Goal: Task Accomplishment & Management: Use online tool/utility

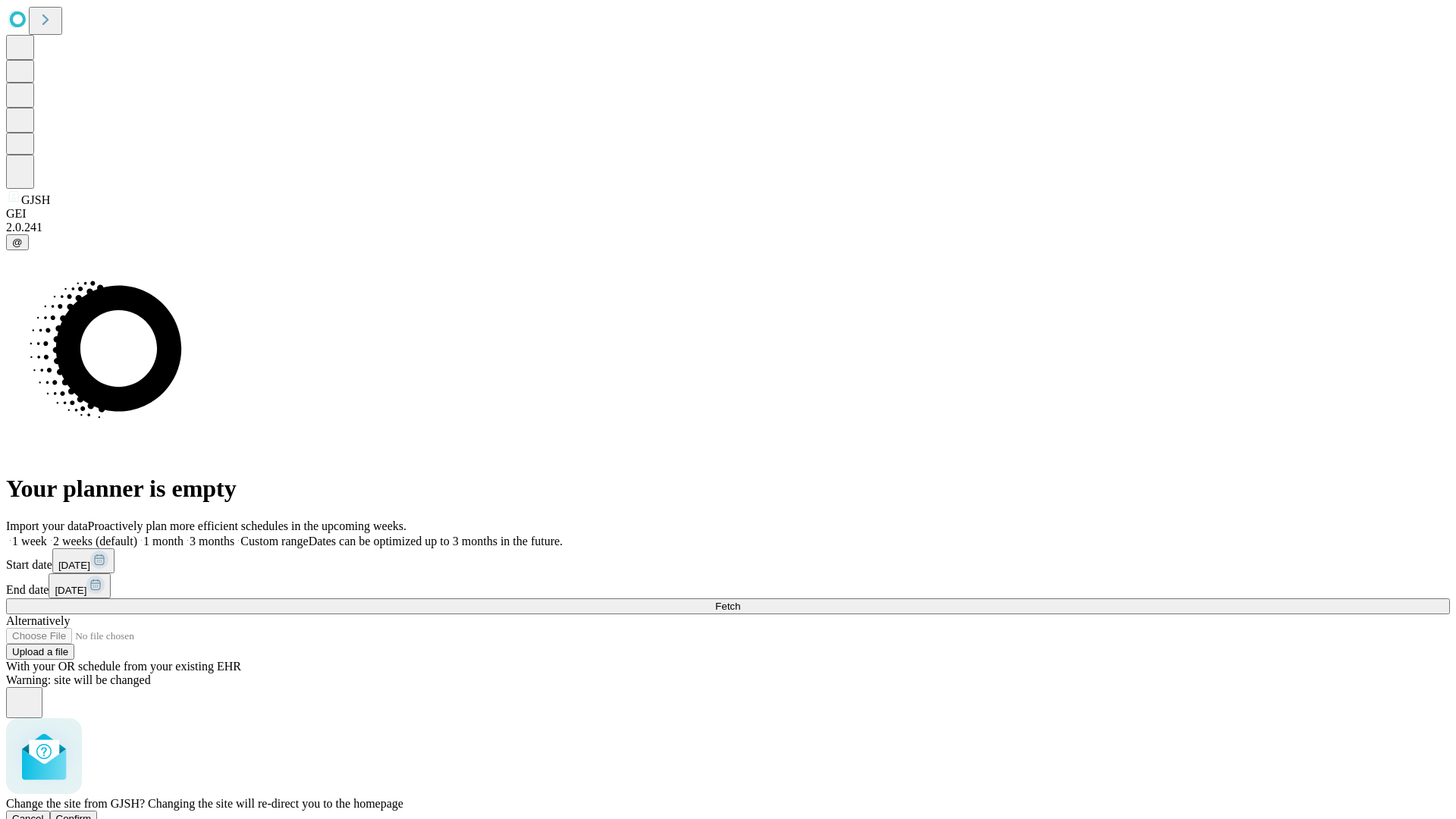
click at [92, 813] on span "Confirm" at bounding box center [74, 818] width 36 height 12
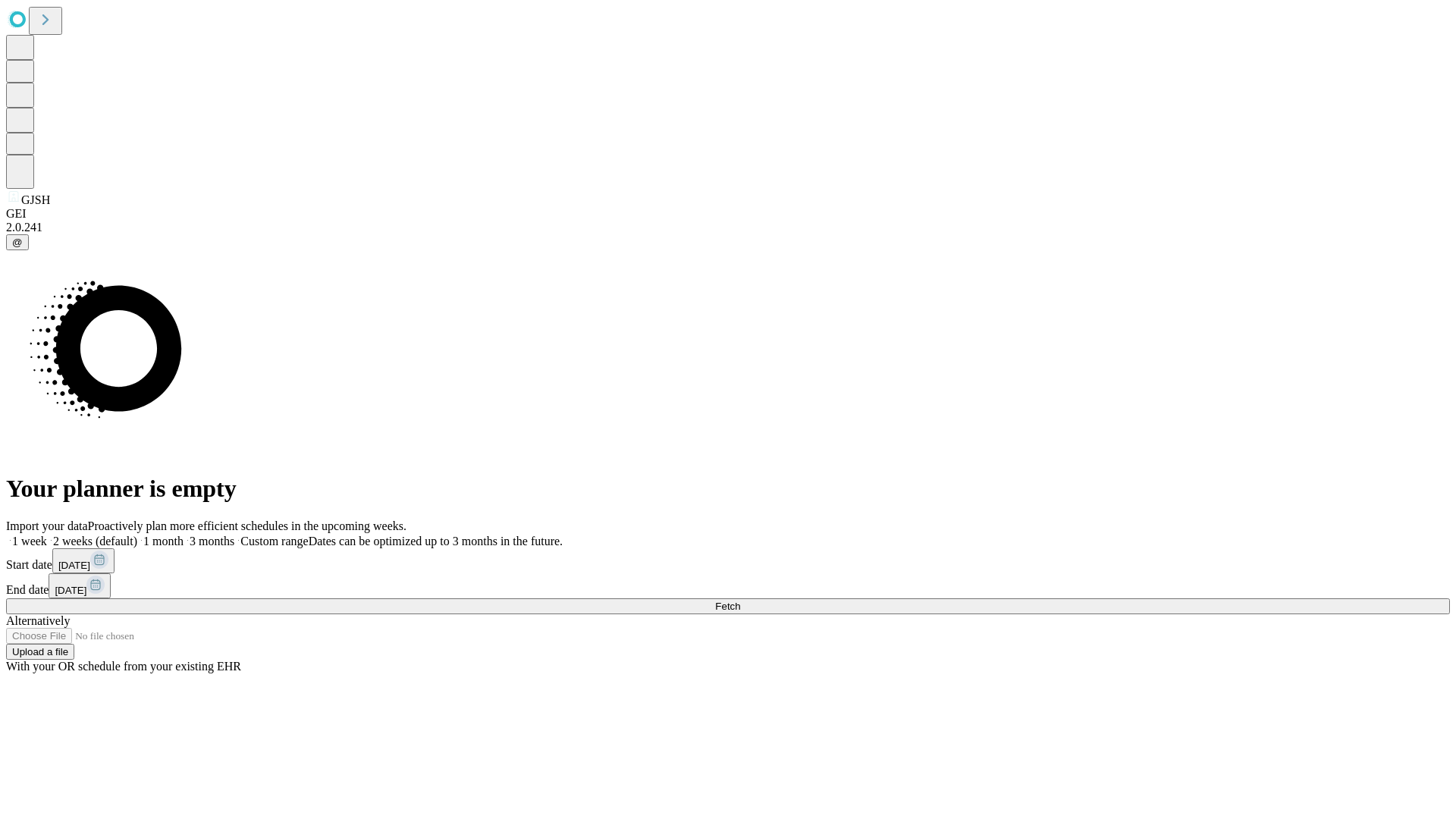
click at [183, 535] on label "1 month" at bounding box center [160, 541] width 46 height 13
click at [740, 601] on span "Fetch" at bounding box center [728, 606] width 25 height 12
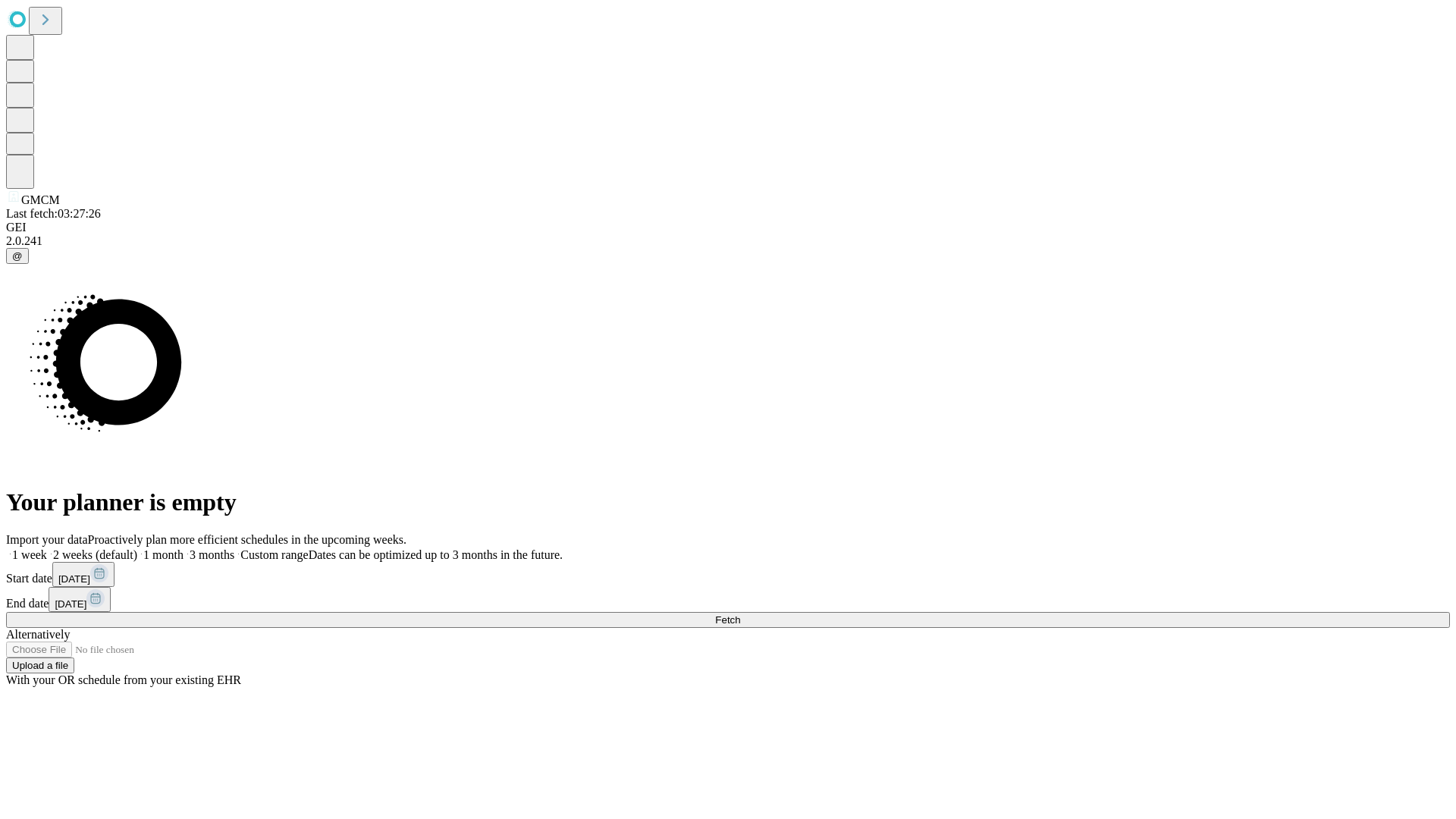
click at [183, 548] on label "1 month" at bounding box center [160, 555] width 46 height 13
click at [740, 614] on span "Fetch" at bounding box center [728, 619] width 25 height 12
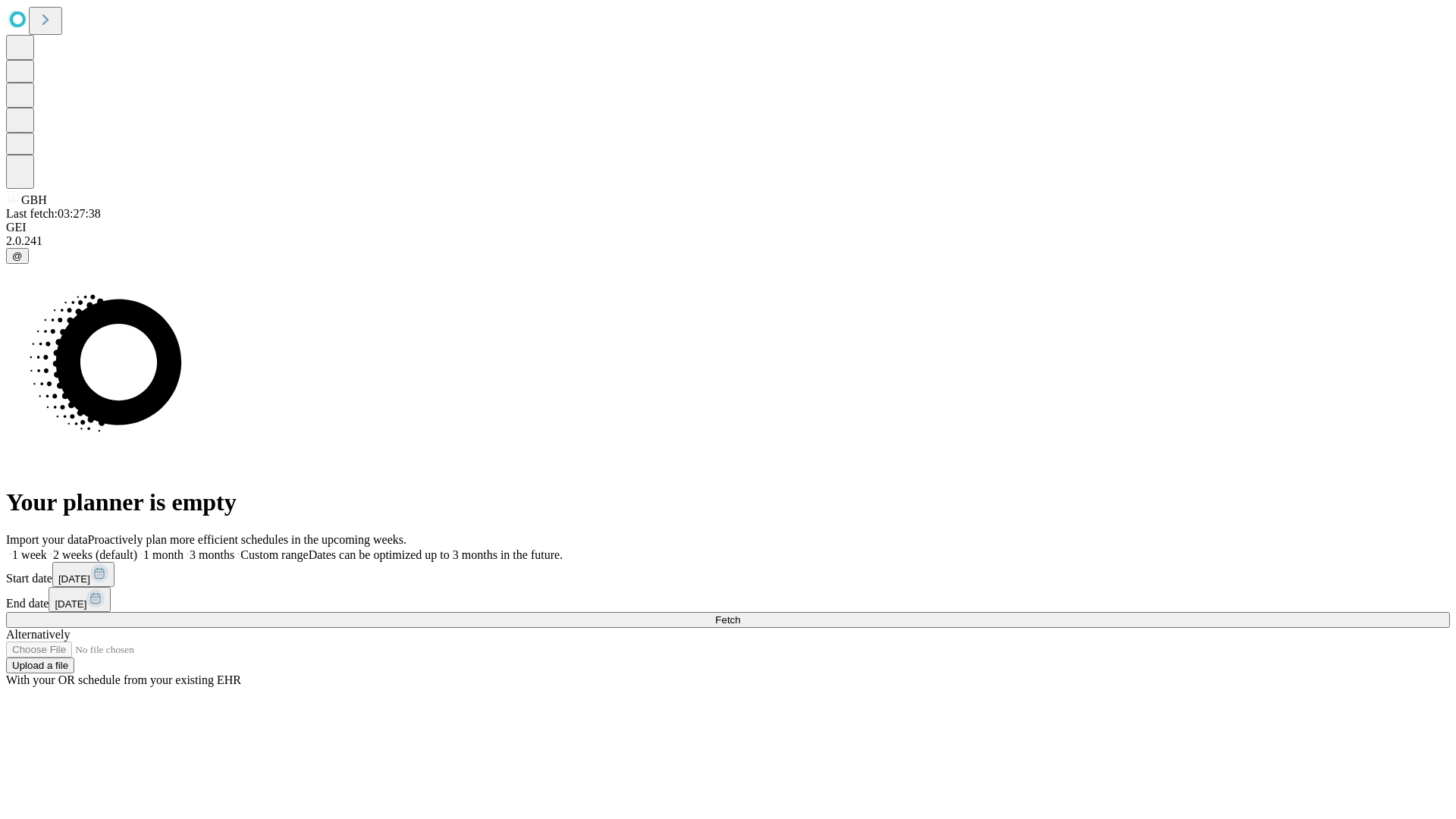
click at [183, 548] on label "1 month" at bounding box center [160, 555] width 46 height 13
click at [740, 614] on span "Fetch" at bounding box center [728, 619] width 25 height 12
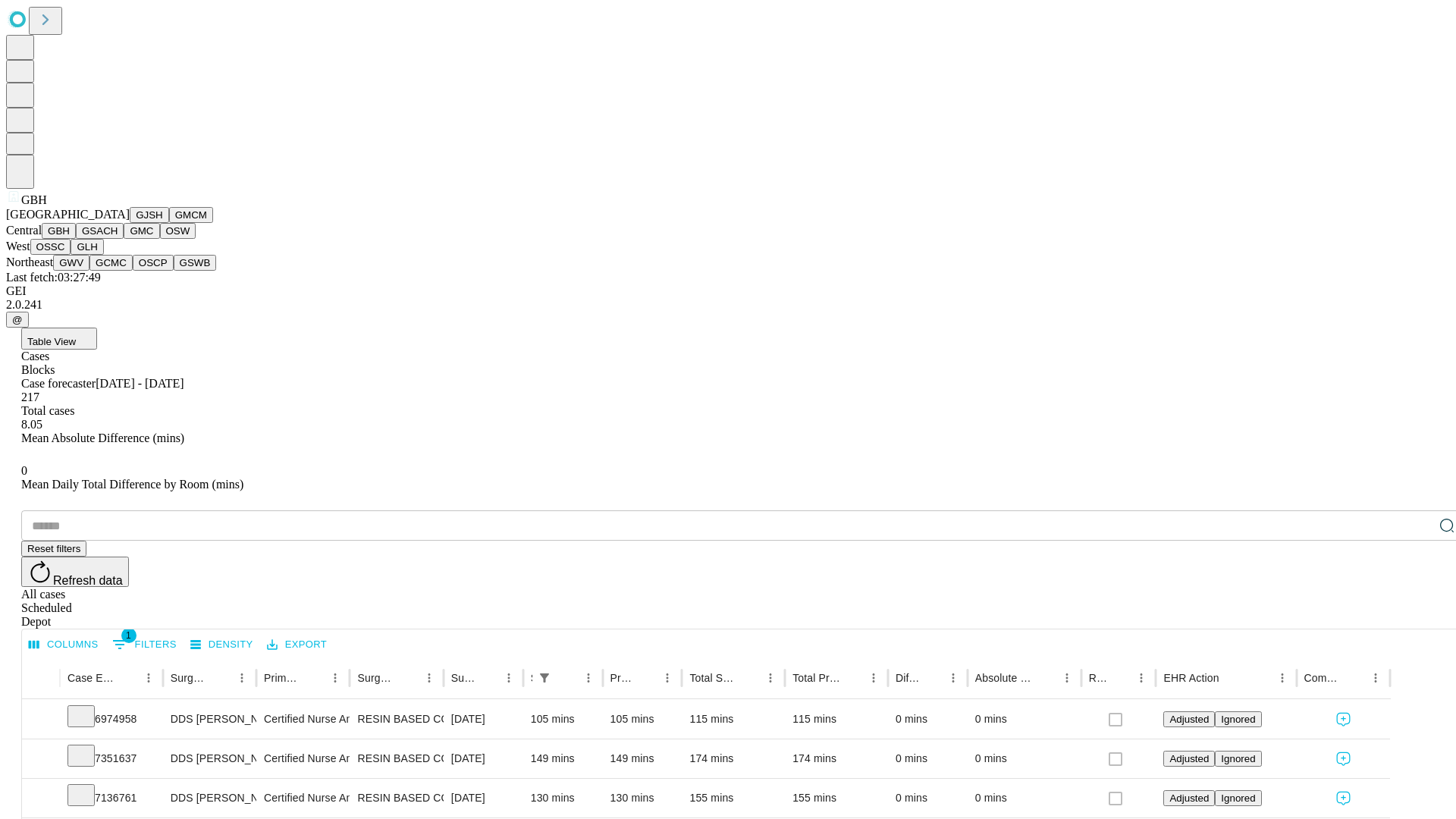
click at [118, 239] on button "GSACH" at bounding box center [99, 231] width 48 height 16
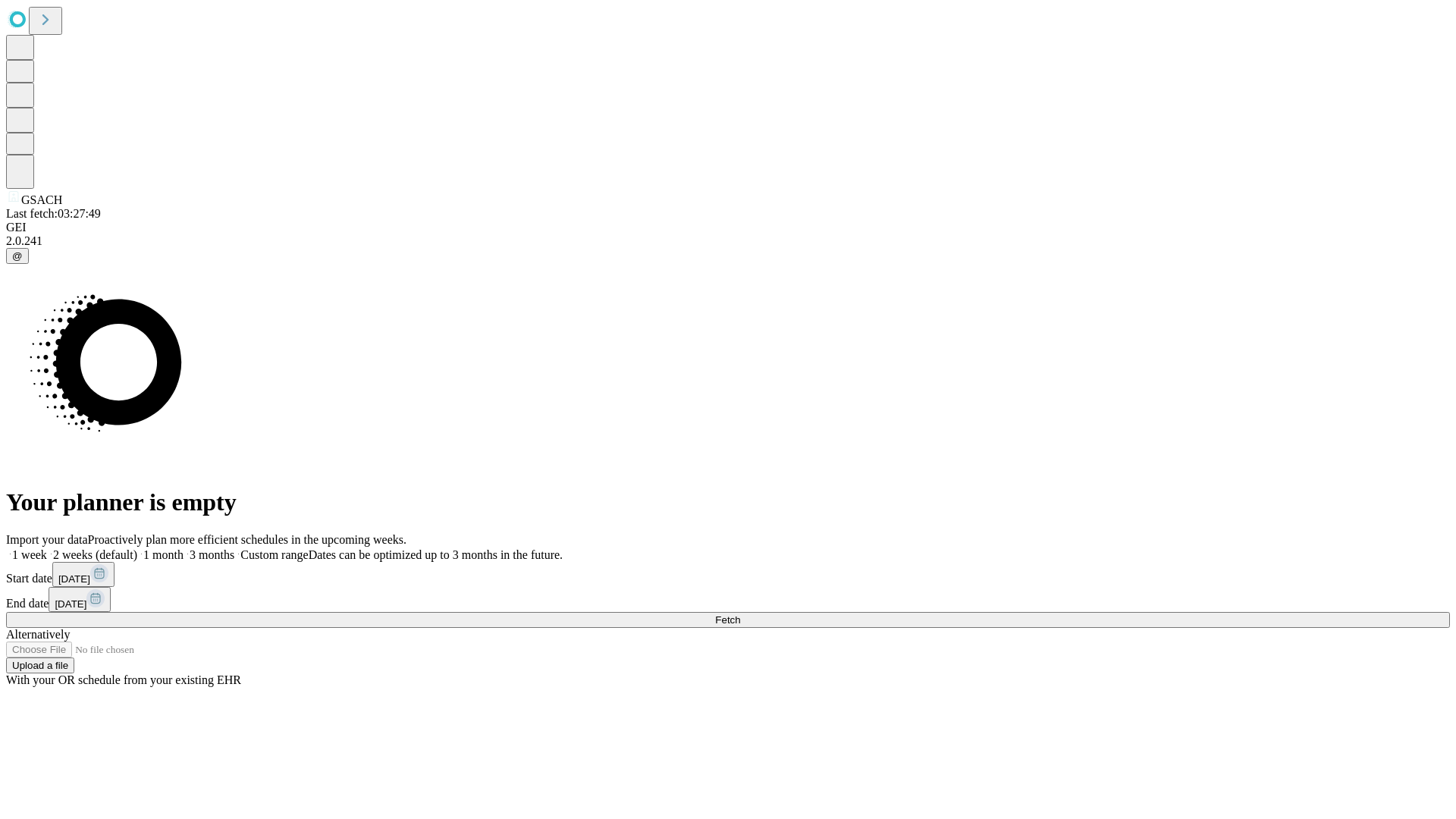
click at [183, 548] on label "1 month" at bounding box center [160, 555] width 46 height 13
click at [740, 614] on span "Fetch" at bounding box center [728, 619] width 25 height 12
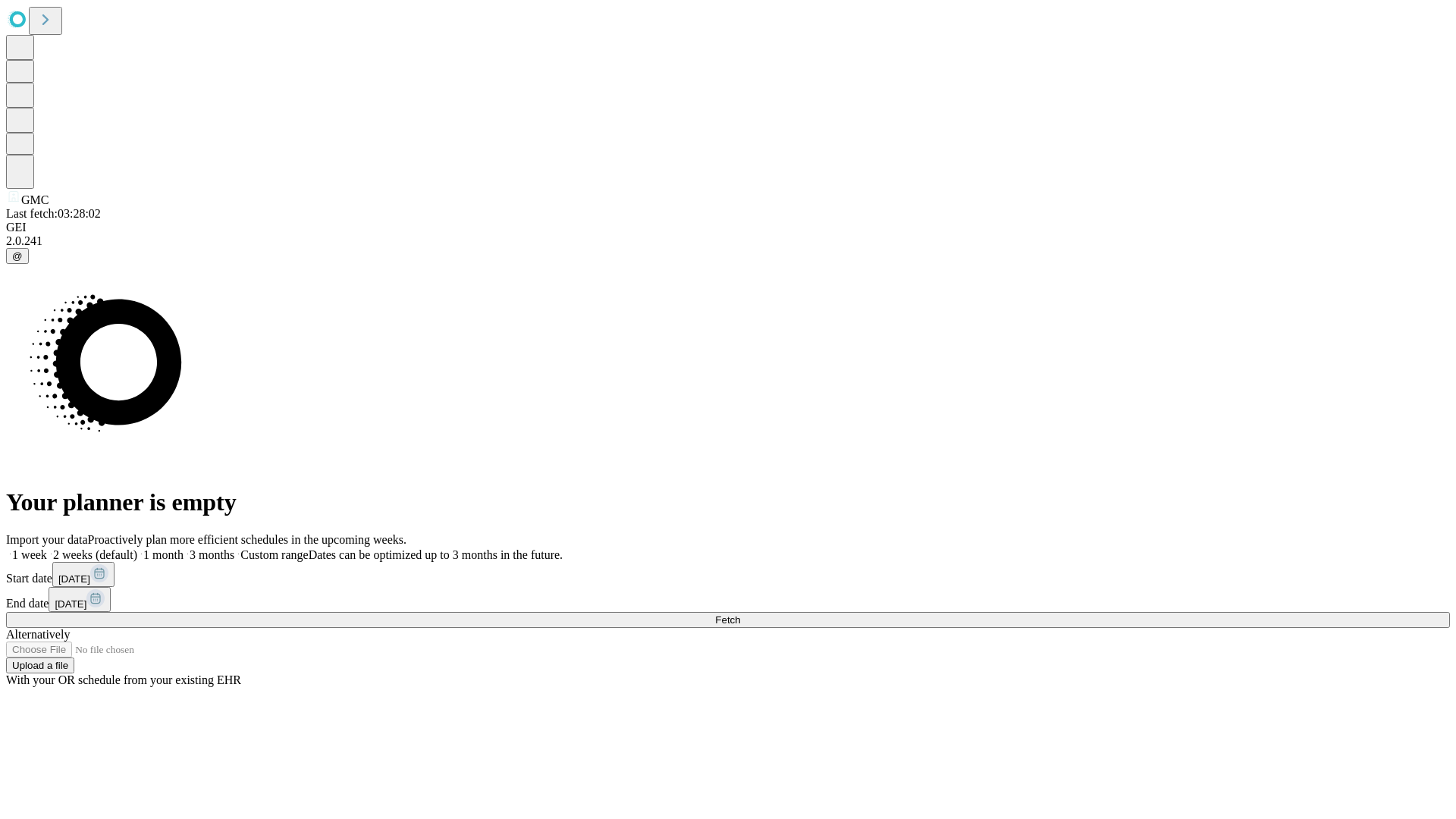
click at [183, 548] on label "1 month" at bounding box center [160, 555] width 46 height 13
click at [740, 614] on span "Fetch" at bounding box center [728, 619] width 25 height 12
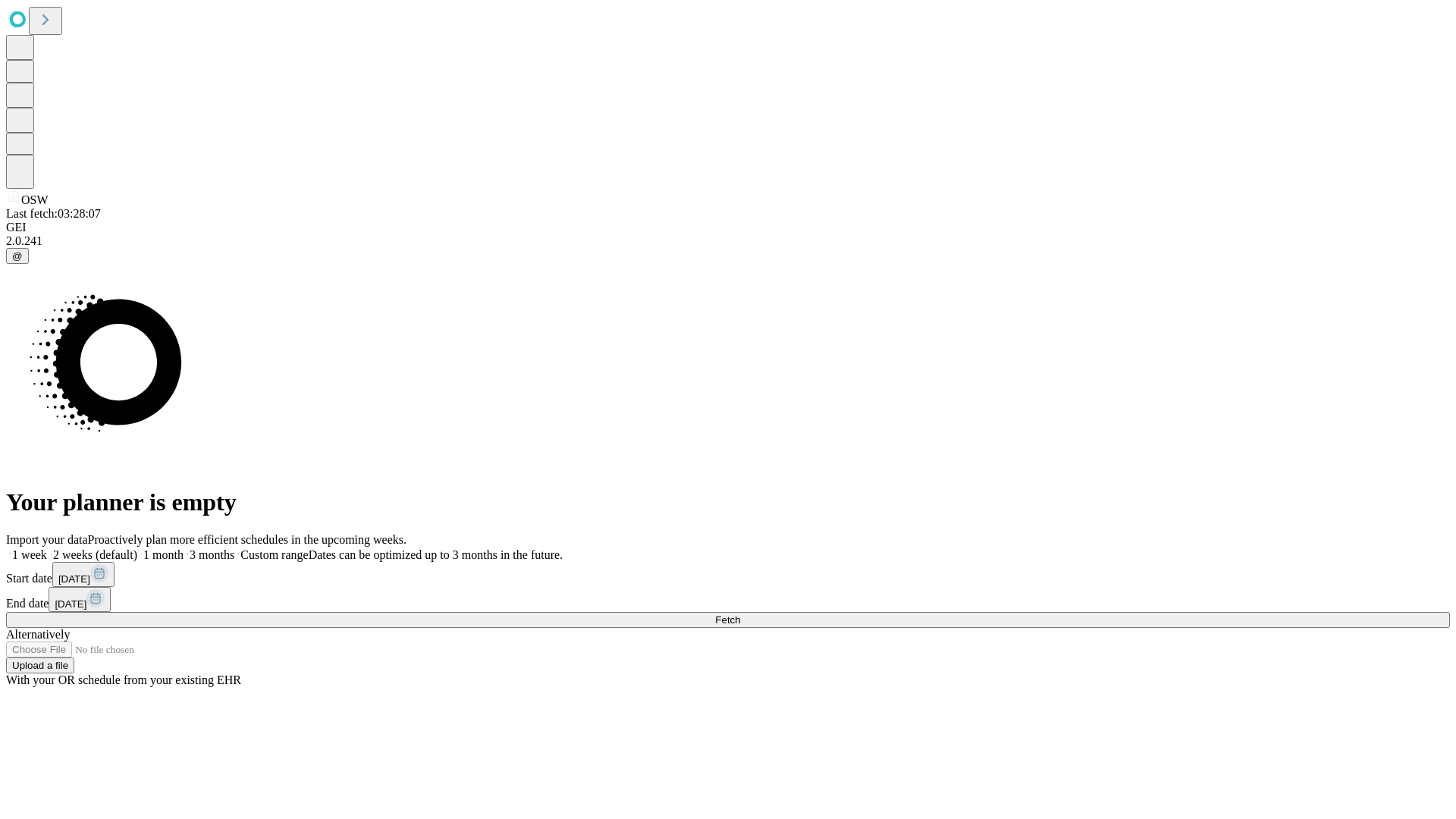
click at [183, 548] on label "1 month" at bounding box center [160, 555] width 46 height 13
click at [740, 614] on span "Fetch" at bounding box center [728, 619] width 25 height 12
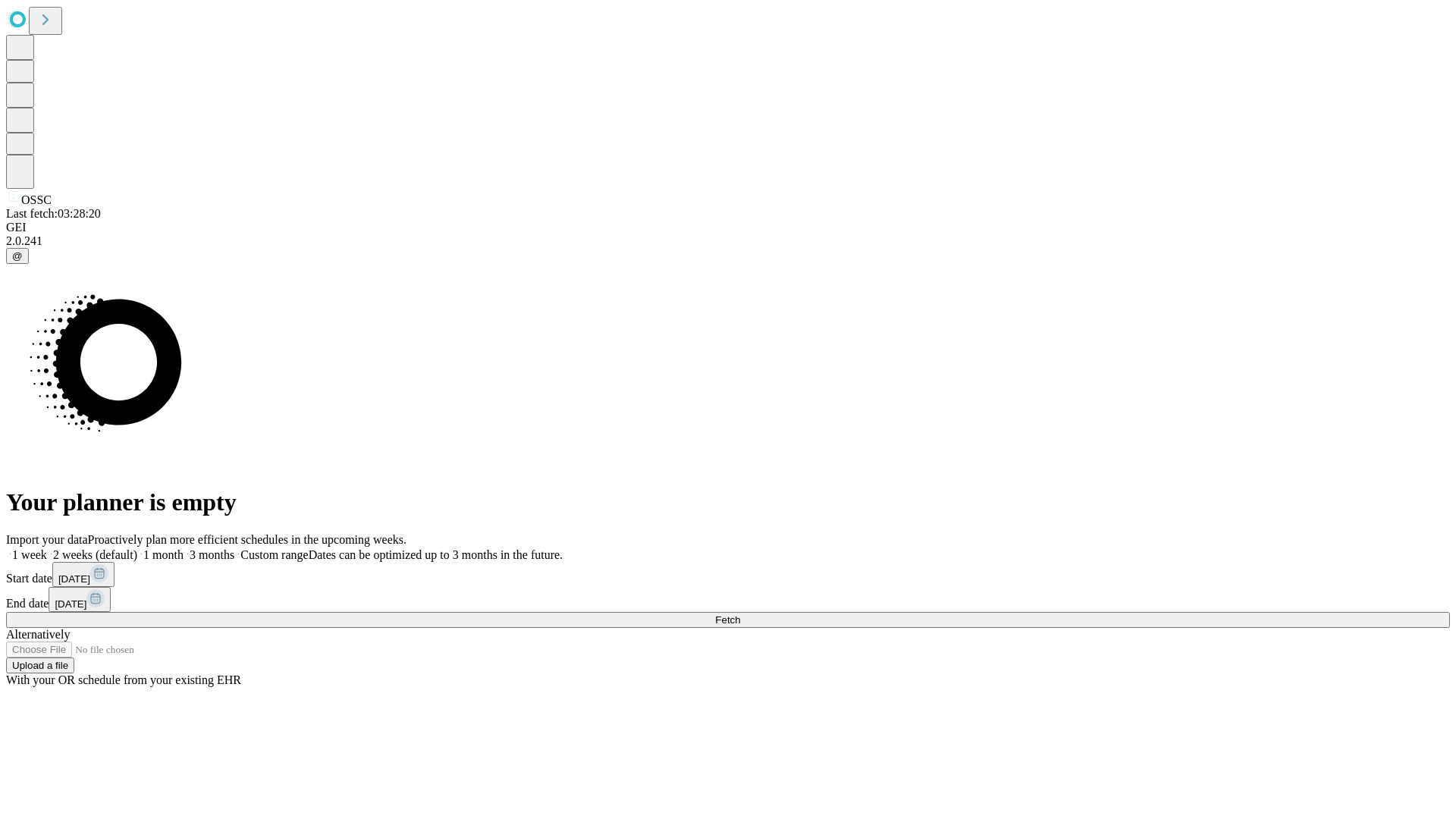
click at [183, 548] on label "1 month" at bounding box center [160, 555] width 46 height 13
click at [740, 614] on span "Fetch" at bounding box center [728, 619] width 25 height 12
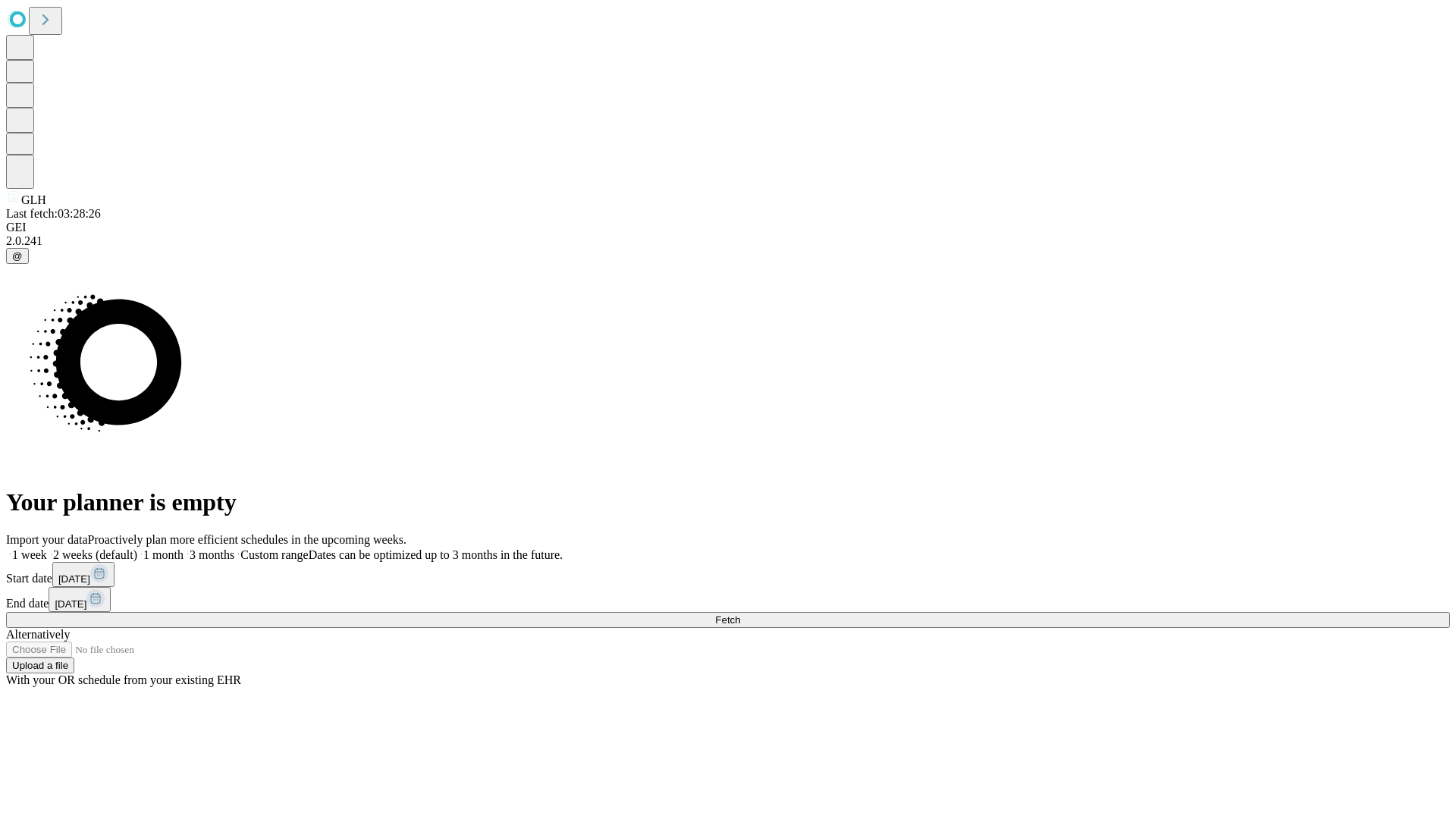
click at [740, 614] on span "Fetch" at bounding box center [728, 619] width 25 height 12
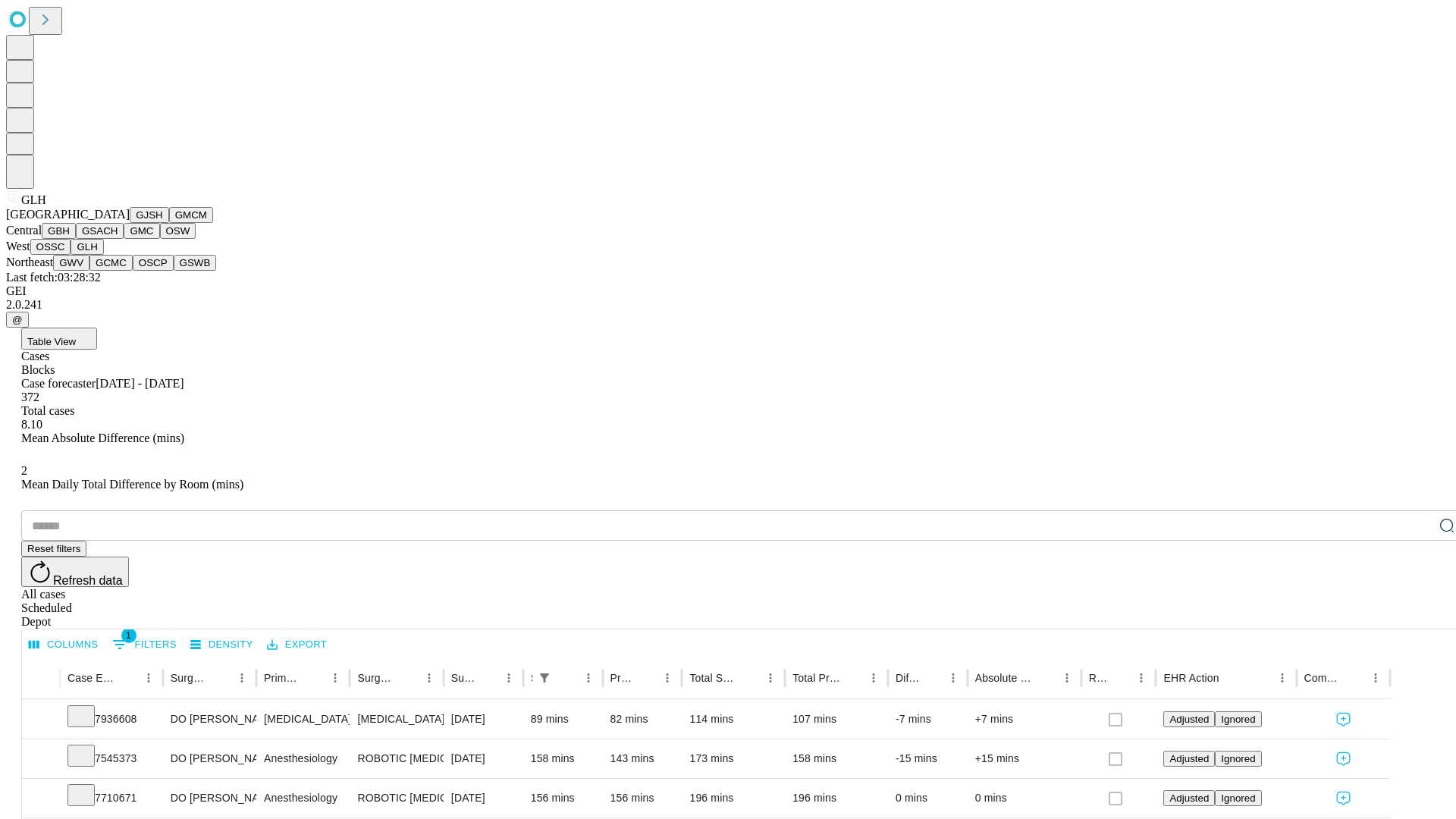
click at [90, 271] on button "GWV" at bounding box center [71, 263] width 36 height 16
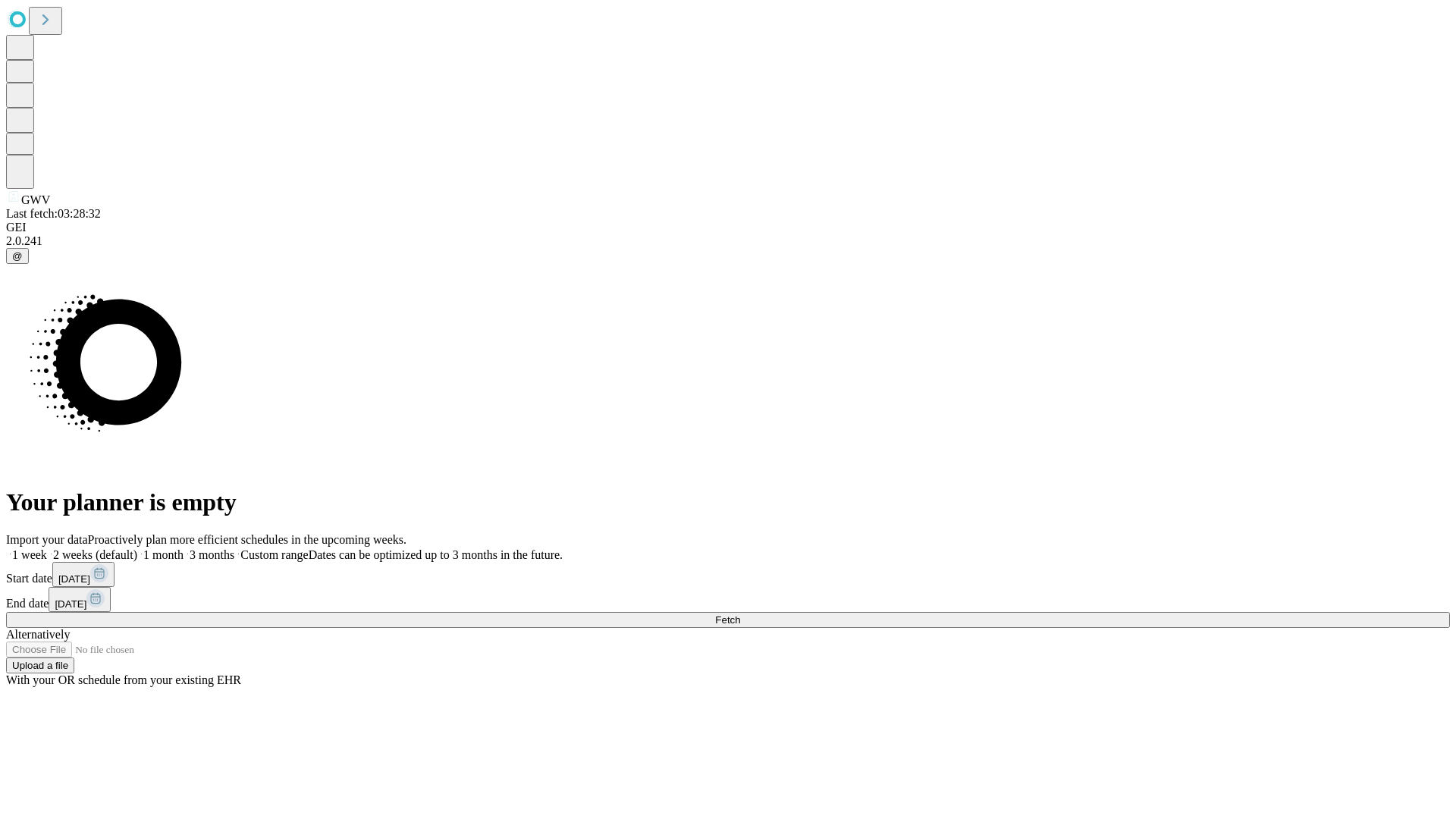
click at [183, 548] on label "1 month" at bounding box center [160, 555] width 46 height 13
click at [740, 614] on span "Fetch" at bounding box center [728, 619] width 25 height 12
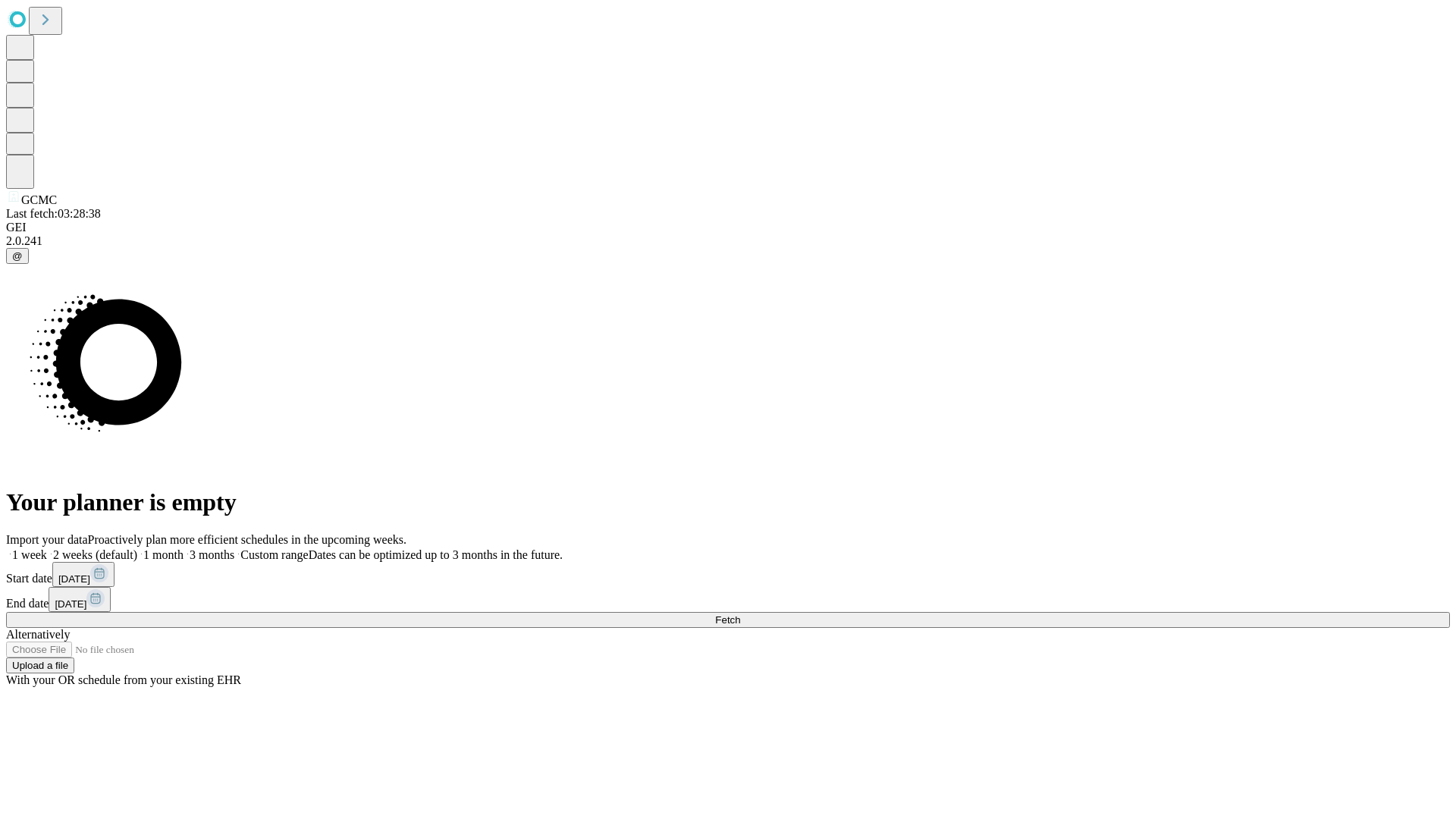
click at [183, 548] on label "1 month" at bounding box center [160, 555] width 46 height 13
click at [740, 614] on span "Fetch" at bounding box center [728, 619] width 25 height 12
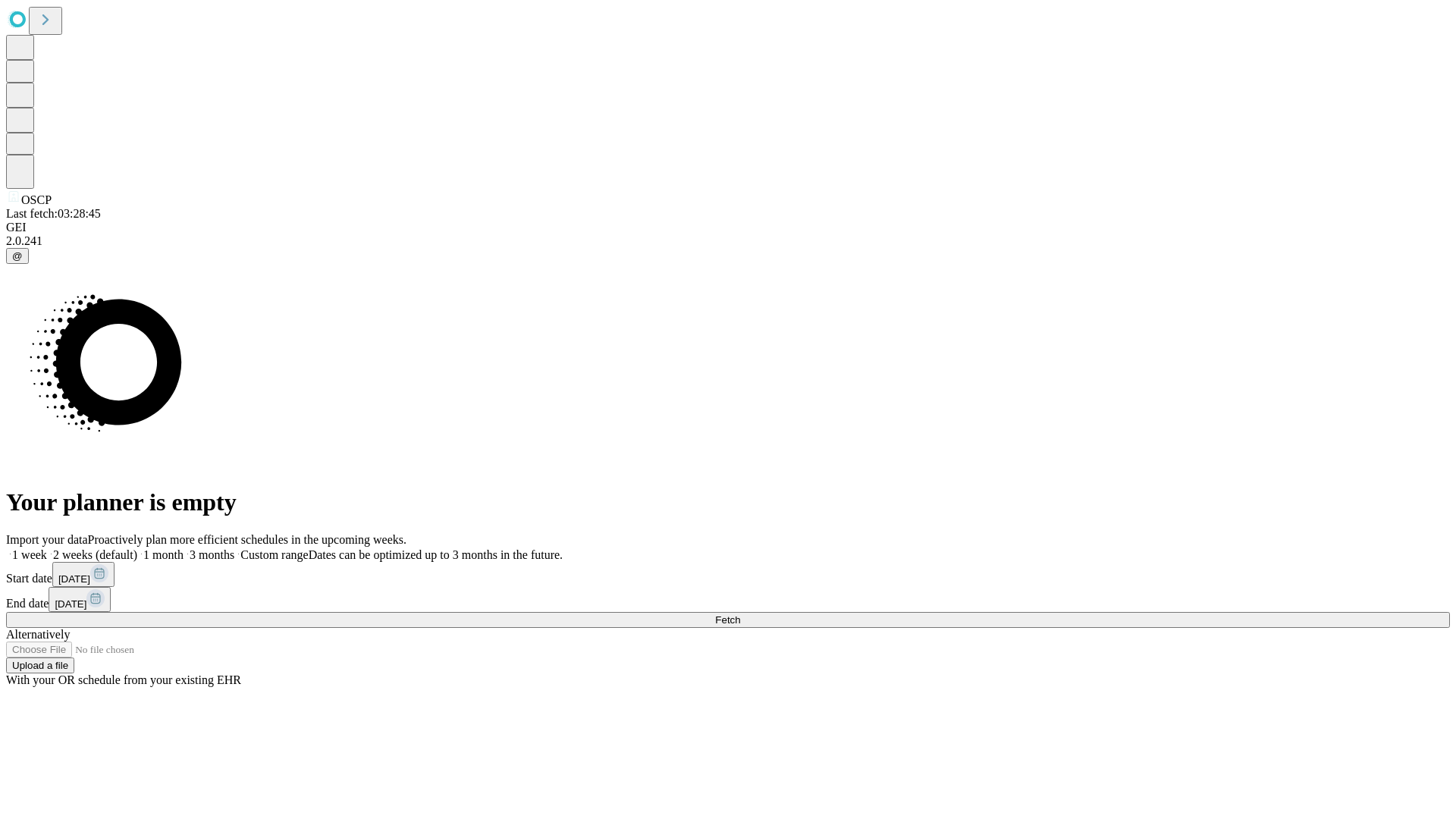
click at [183, 548] on label "1 month" at bounding box center [160, 555] width 46 height 13
click at [740, 614] on span "Fetch" at bounding box center [728, 619] width 25 height 12
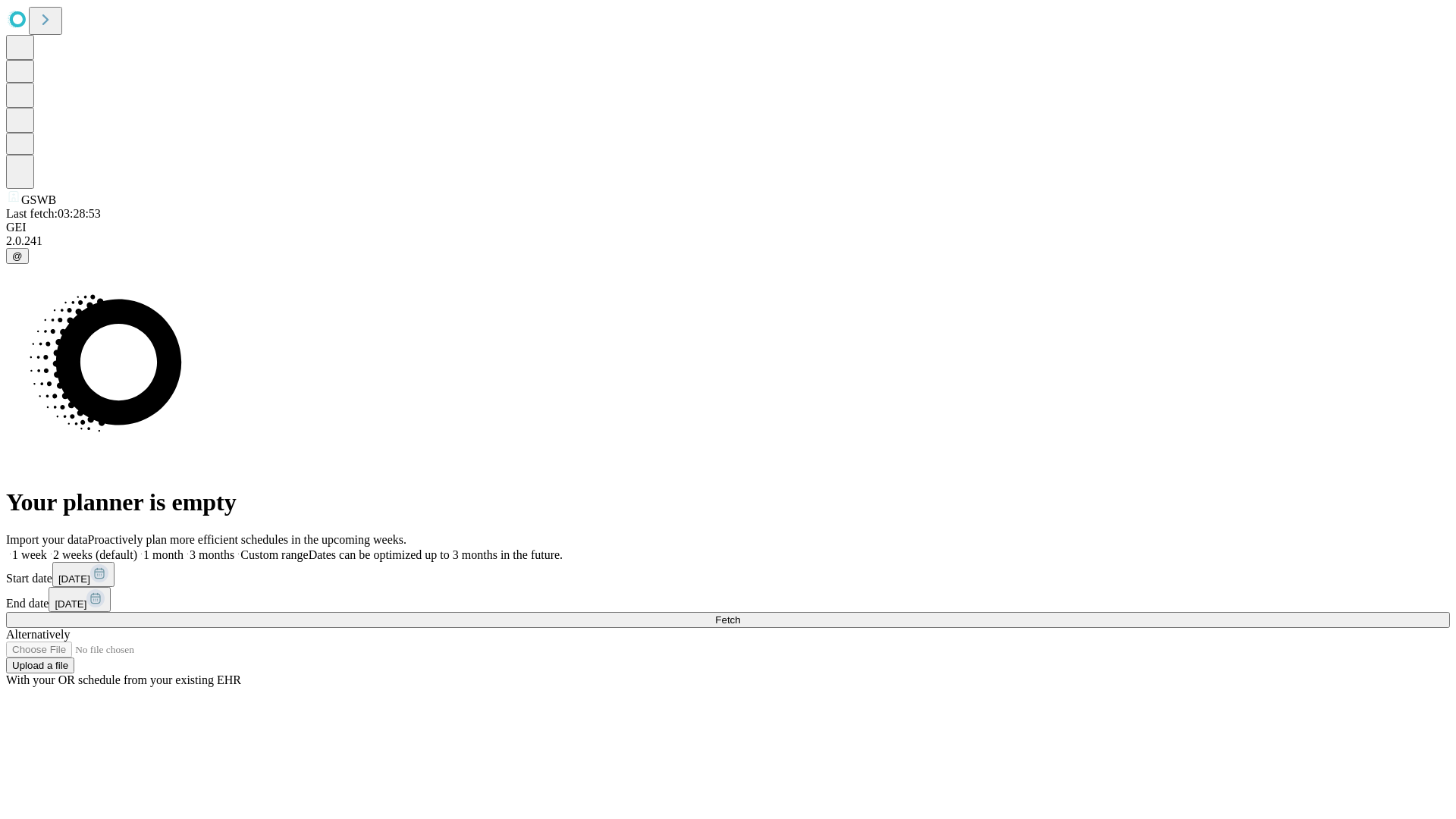
click at [183, 548] on label "1 month" at bounding box center [160, 555] width 46 height 13
click at [740, 614] on span "Fetch" at bounding box center [728, 619] width 25 height 12
